Goal: Task Accomplishment & Management: Use online tool/utility

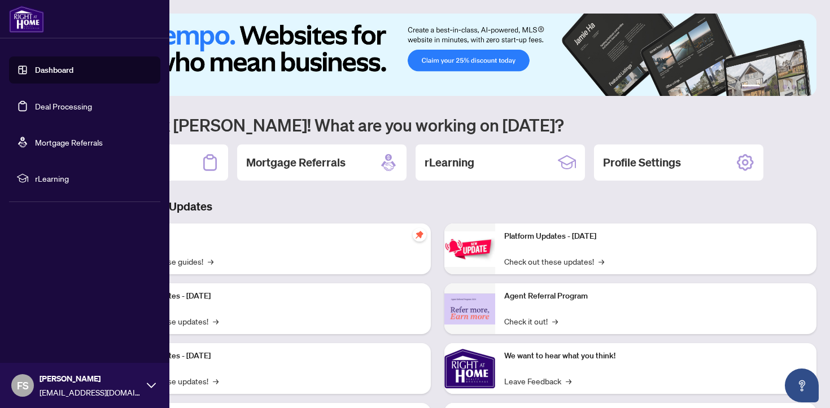
click at [50, 106] on link "Deal Processing" at bounding box center [63, 106] width 57 height 10
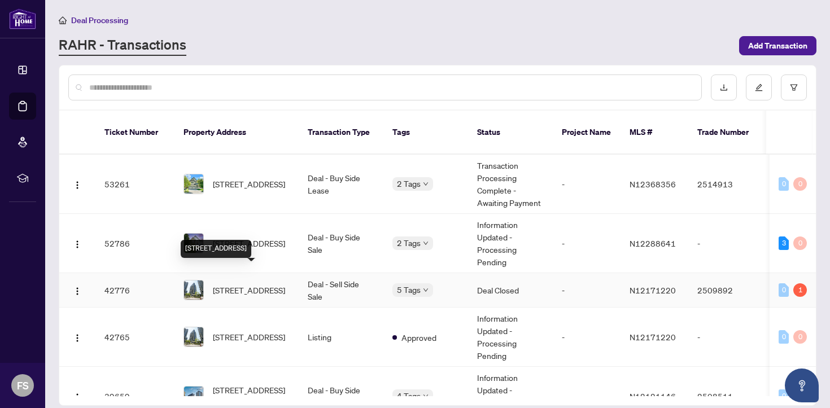
click at [266, 284] on span "[STREET_ADDRESS]" at bounding box center [249, 290] width 72 height 12
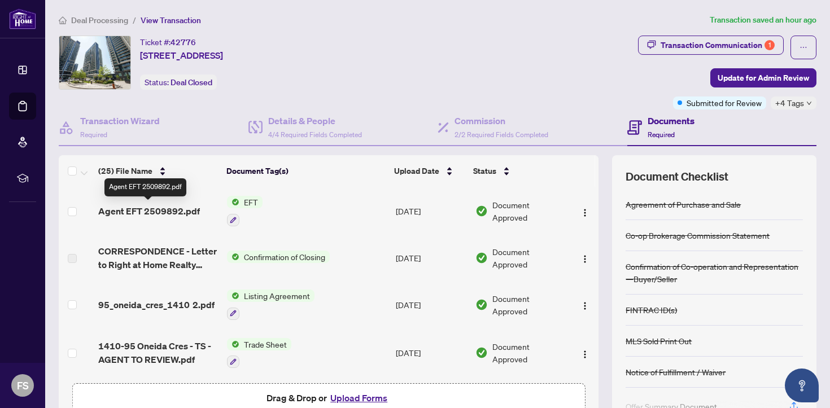
click at [171, 210] on span "Agent EFT 2509892.pdf" at bounding box center [149, 211] width 102 height 14
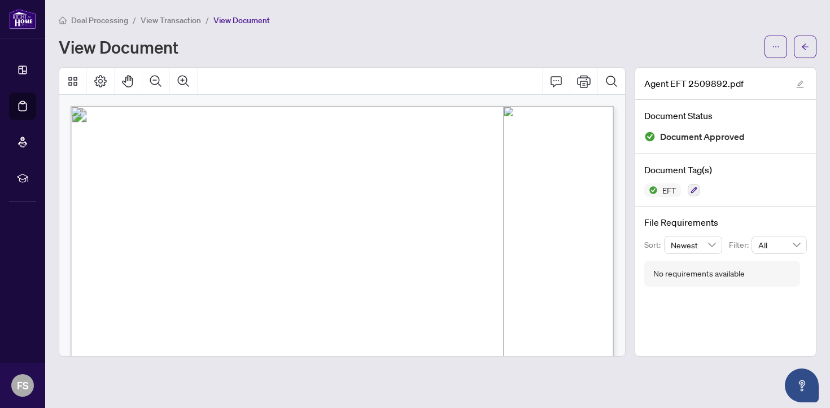
click at [514, 252] on span "5,113.25" at bounding box center [508, 249] width 26 height 7
click at [512, 184] on span "0.00" at bounding box center [514, 185] width 11 height 7
drag, startPoint x: 565, startPoint y: 176, endPoint x: 568, endPoint y: 252, distance: 76.3
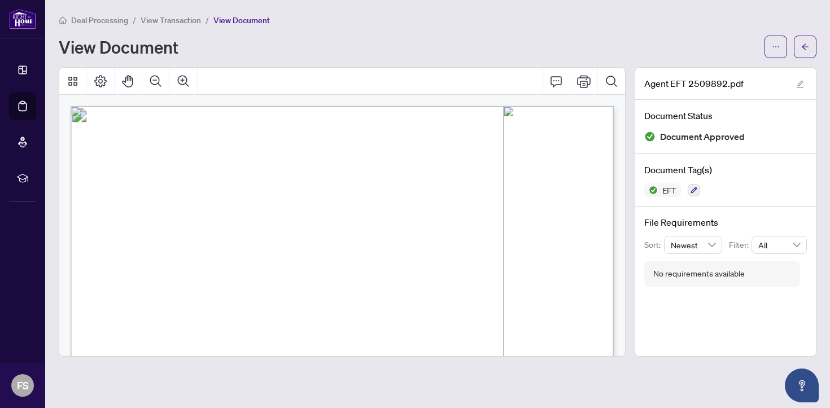
click at [569, 248] on span "46,858.51" at bounding box center [557, 249] width 29 height 7
click at [422, 197] on span "FINTRACNonDP" at bounding box center [399, 196] width 51 height 7
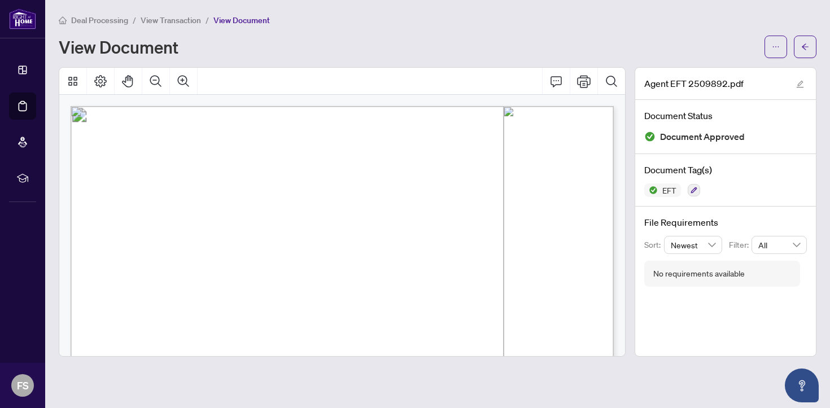
click at [403, 206] on span "REFERRAL" at bounding box center [392, 206] width 36 height 7
